Goal: Navigation & Orientation: Find specific page/section

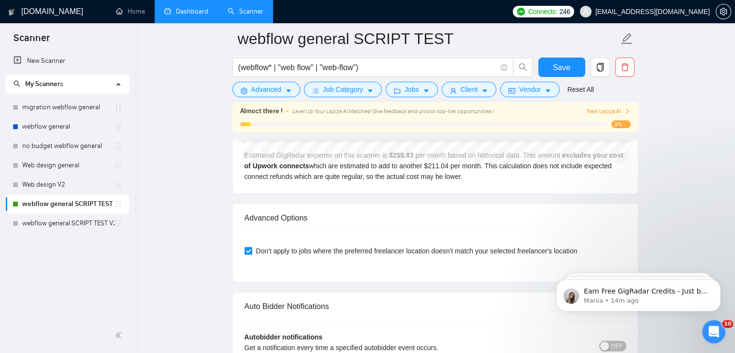
click at [179, 14] on link "Dashboard" at bounding box center [186, 11] width 44 height 8
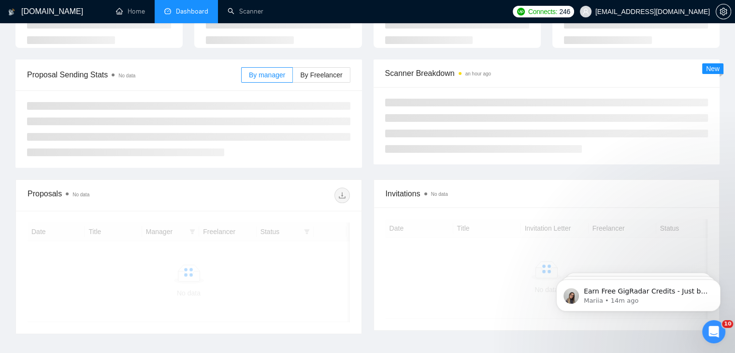
scroll to position [91, 0]
